Goal: Information Seeking & Learning: Check status

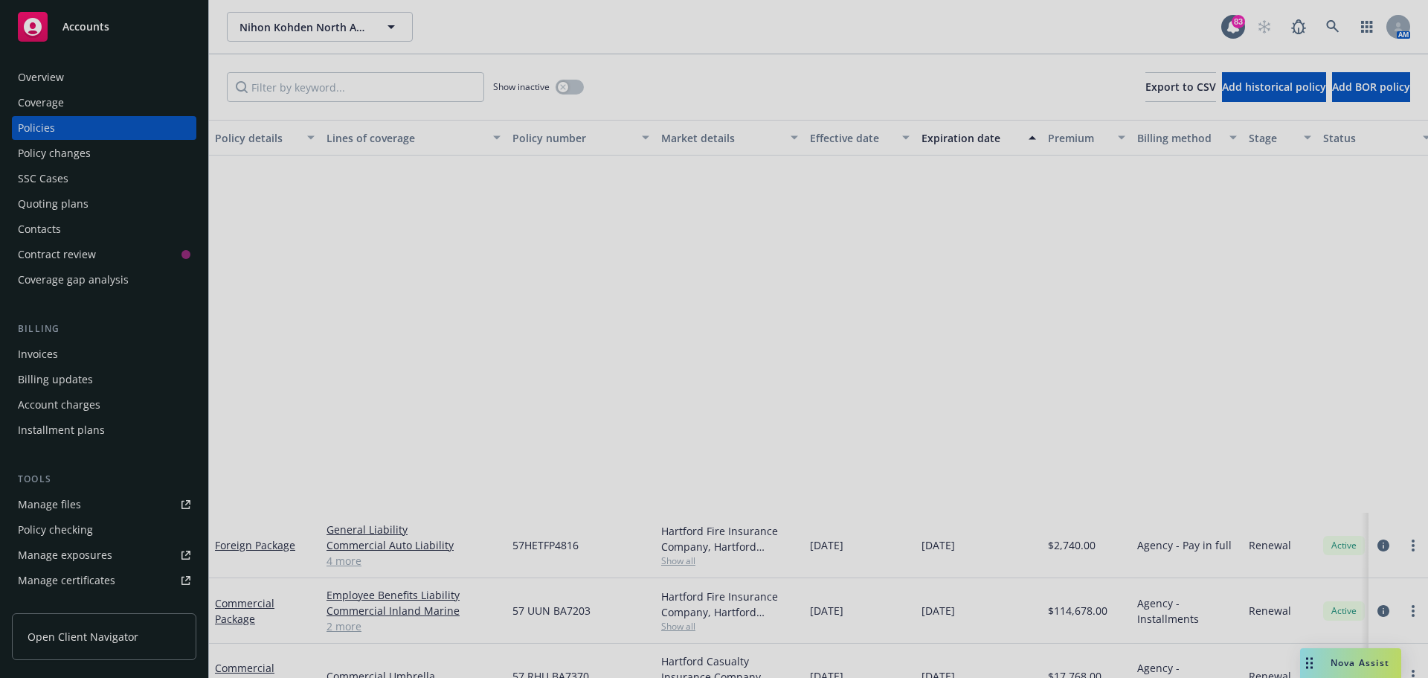
scroll to position [441, 0]
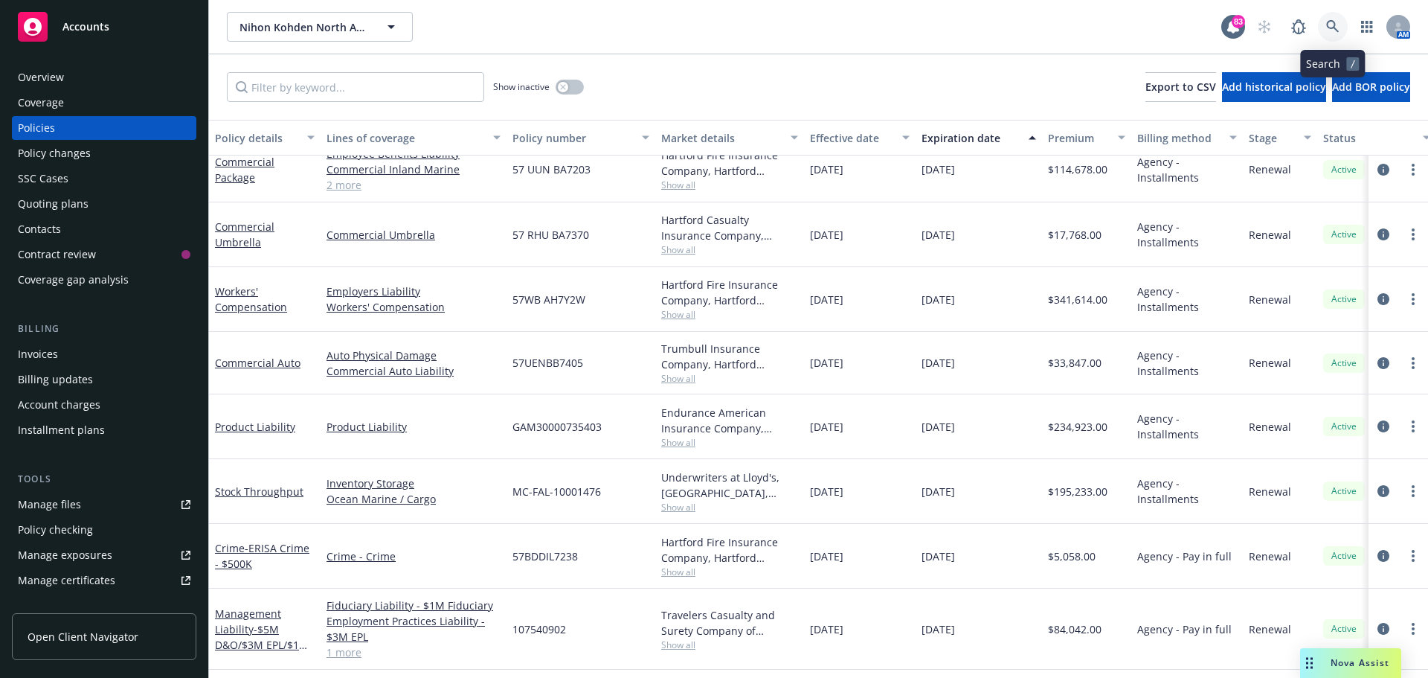
click at [1333, 26] on icon at bounding box center [1332, 26] width 13 height 13
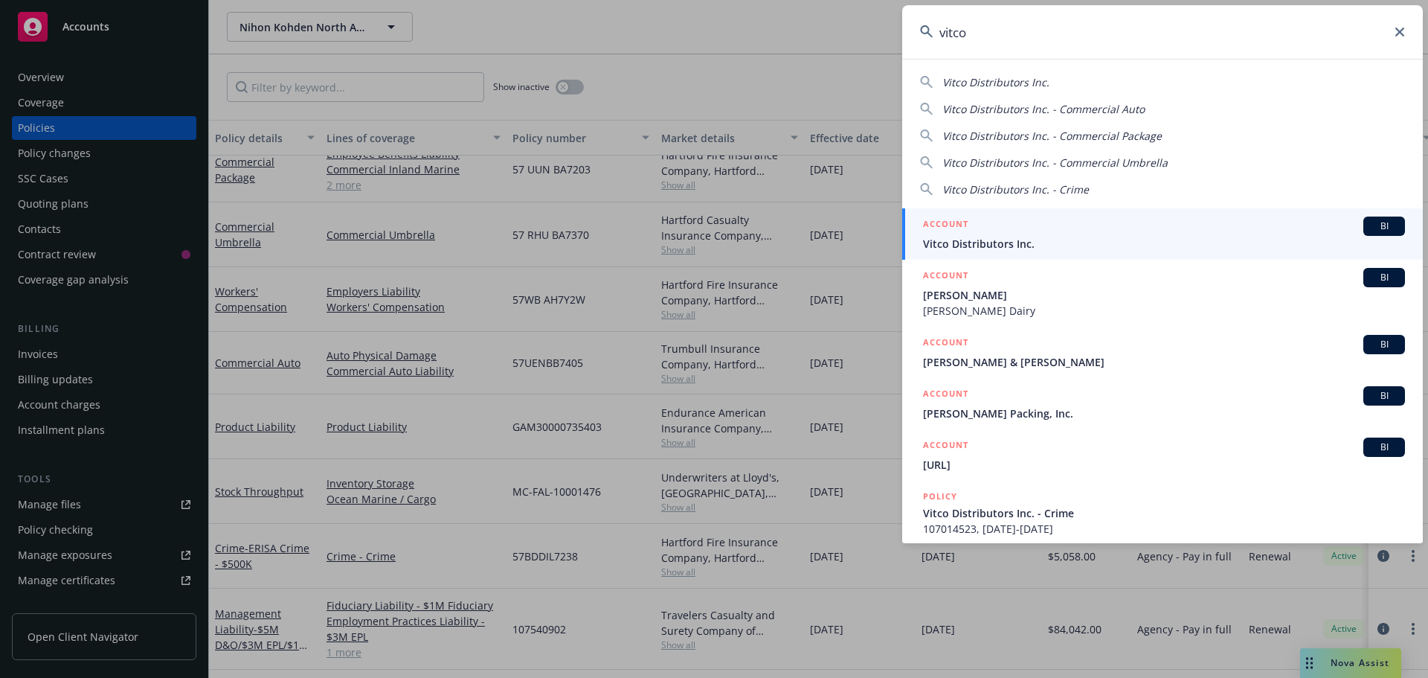
type input "vitco"
click at [1095, 234] on div "ACCOUNT BI" at bounding box center [1164, 225] width 482 height 19
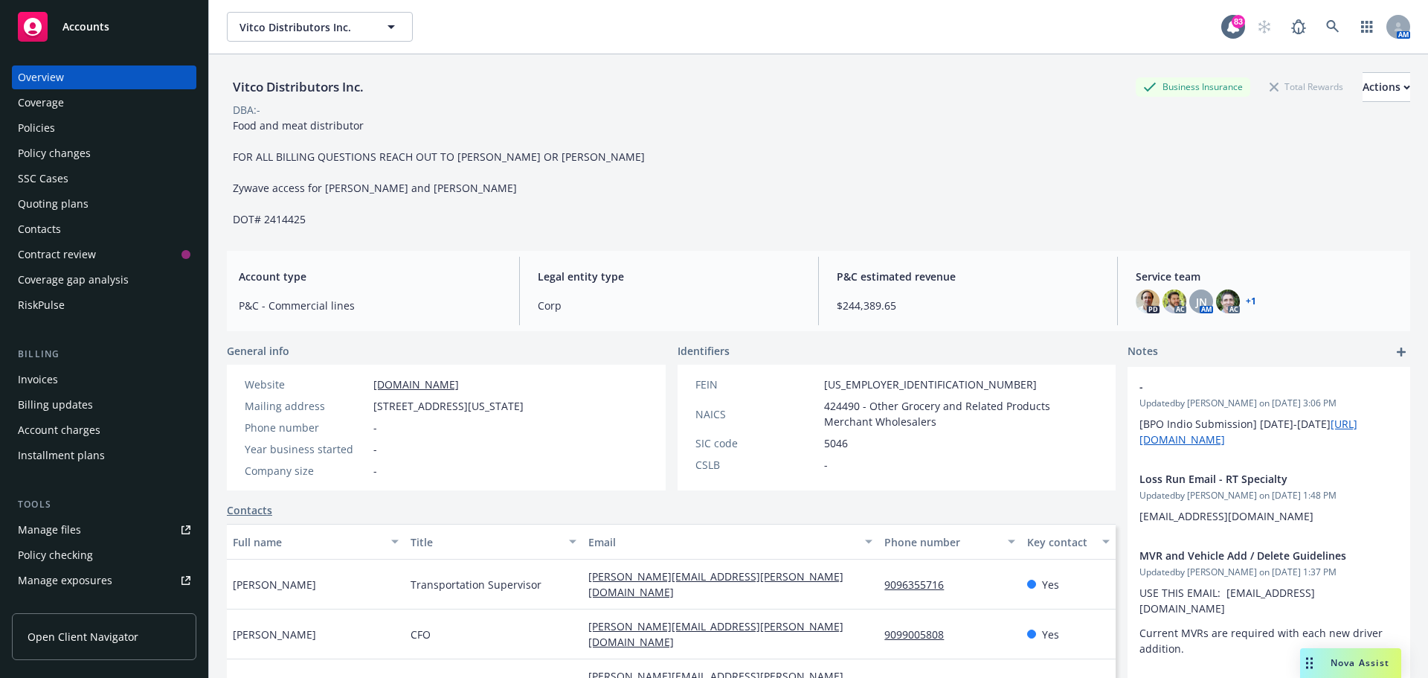
click at [1246, 299] on link "+ 1" at bounding box center [1251, 301] width 10 height 9
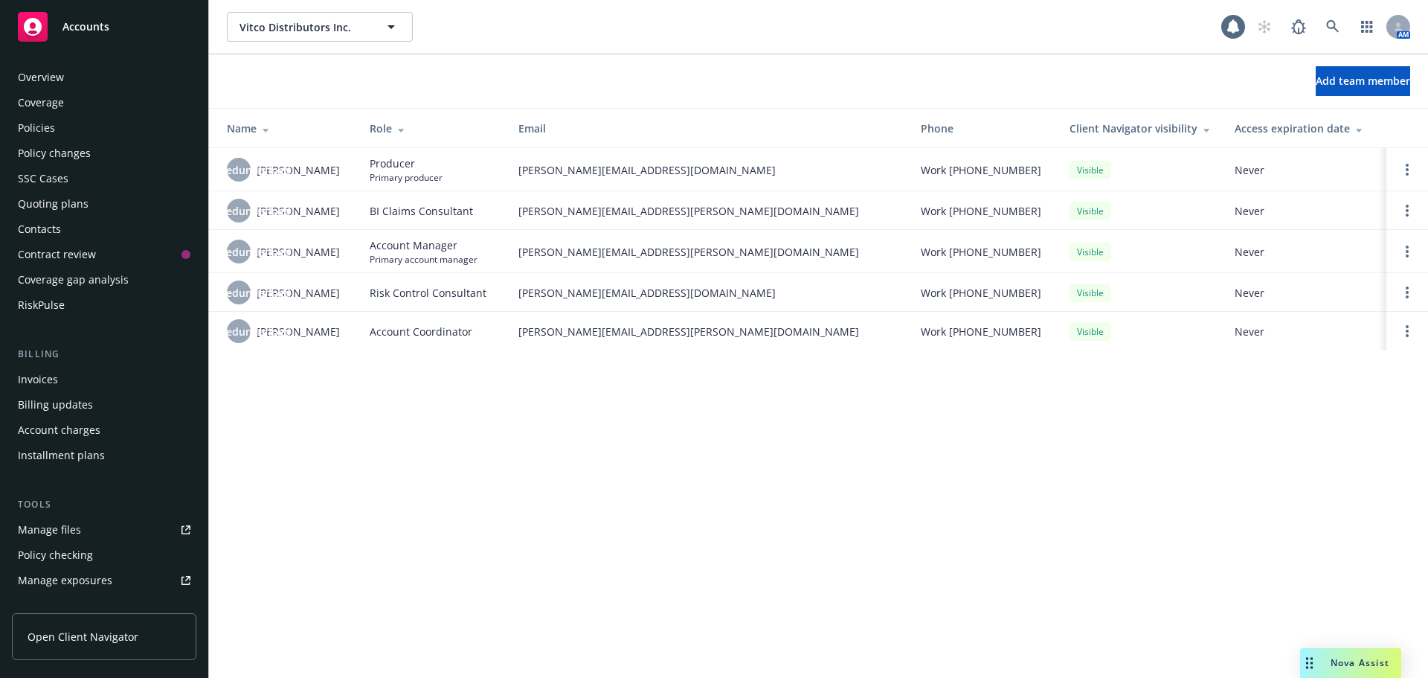
scroll to position [342, 0]
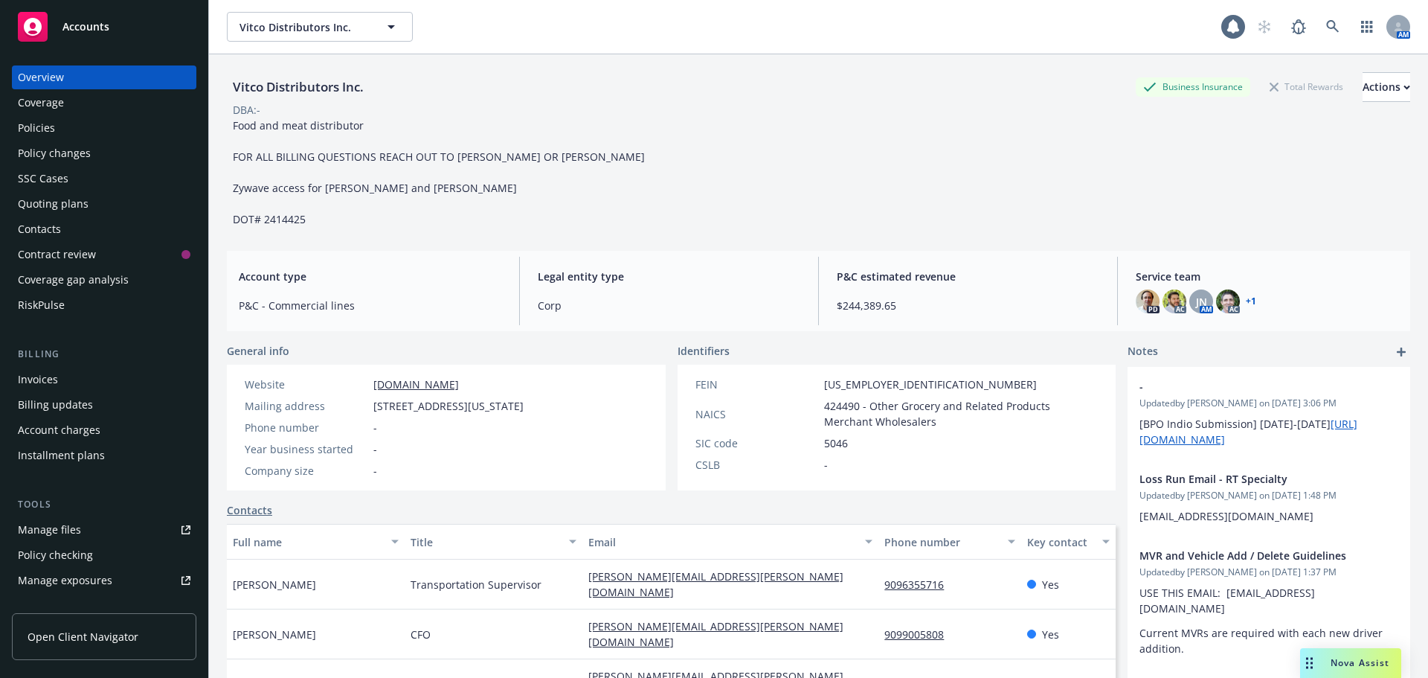
click at [40, 138] on div "Policies" at bounding box center [36, 128] width 37 height 24
